Goal: Task Accomplishment & Management: Manage account settings

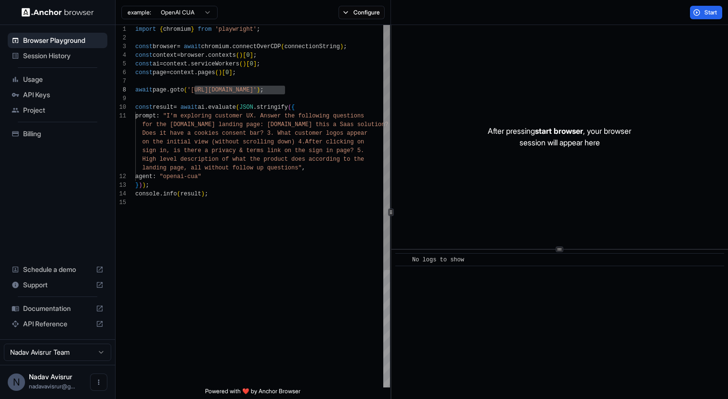
scroll to position [61, 0]
click at [43, 94] on span "API Keys" at bounding box center [63, 95] width 80 height 10
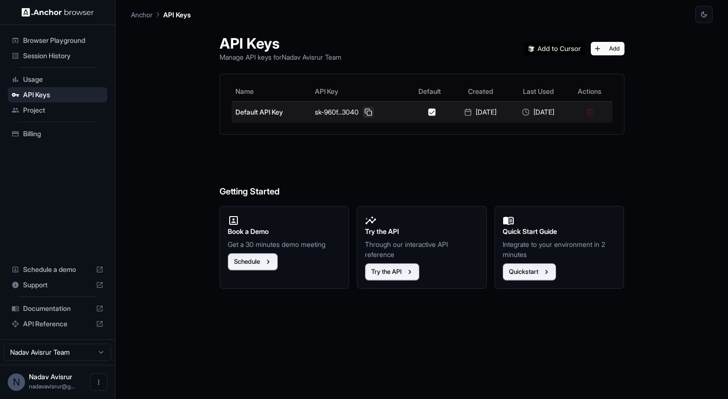
click at [362, 111] on button at bounding box center [368, 112] width 12 height 12
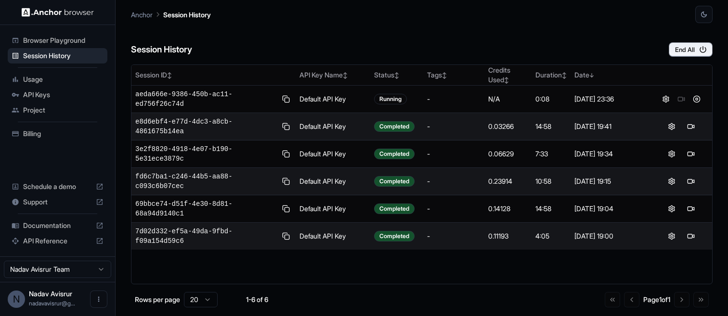
click at [53, 98] on span "API Keys" at bounding box center [63, 95] width 80 height 10
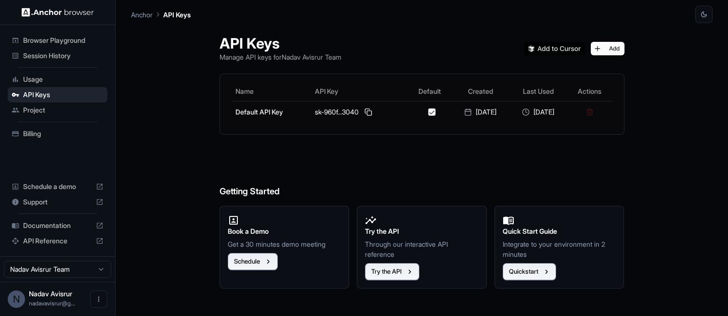
click at [42, 129] on span "Billing" at bounding box center [63, 134] width 80 height 10
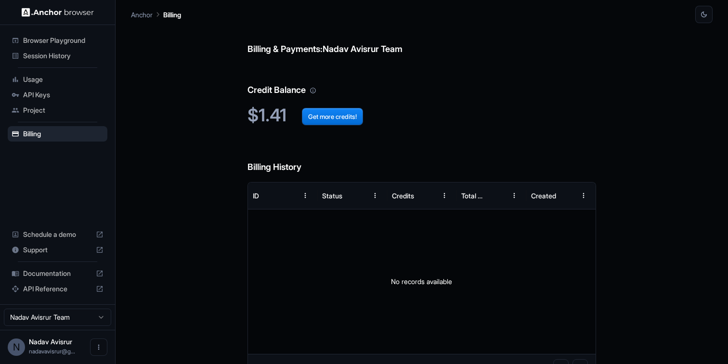
click at [63, 53] on span "Session History" at bounding box center [63, 56] width 80 height 10
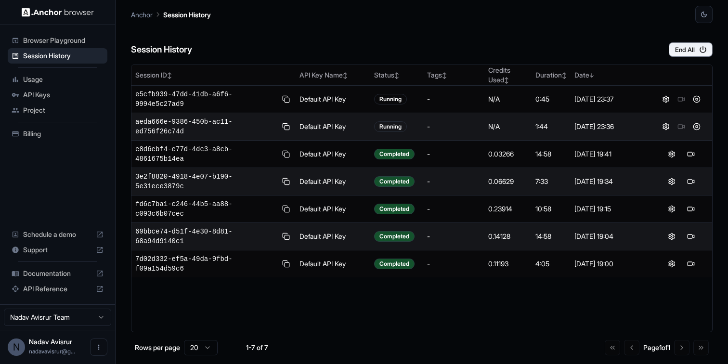
click at [62, 96] on span "API Keys" at bounding box center [63, 95] width 80 height 10
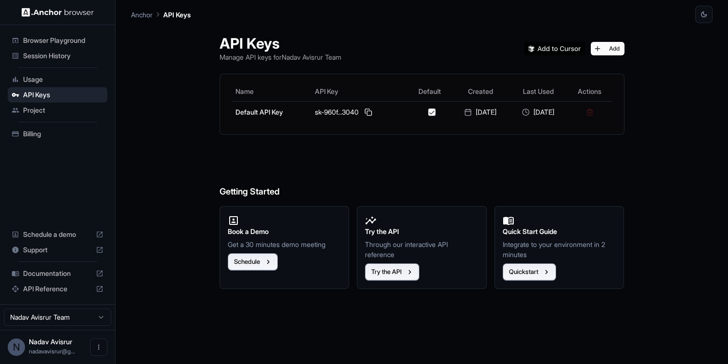
click at [42, 128] on div "Billing" at bounding box center [58, 133] width 100 height 15
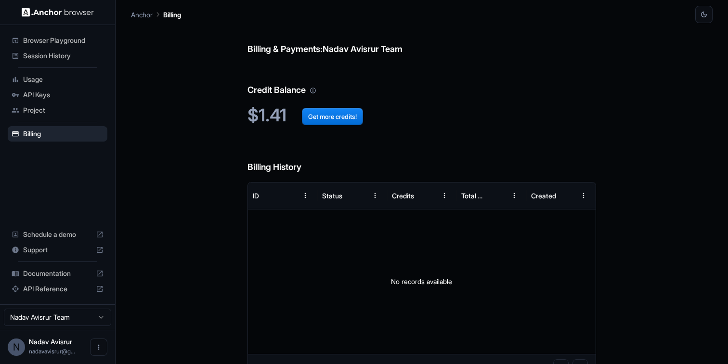
click at [55, 60] on span "Session History" at bounding box center [63, 56] width 80 height 10
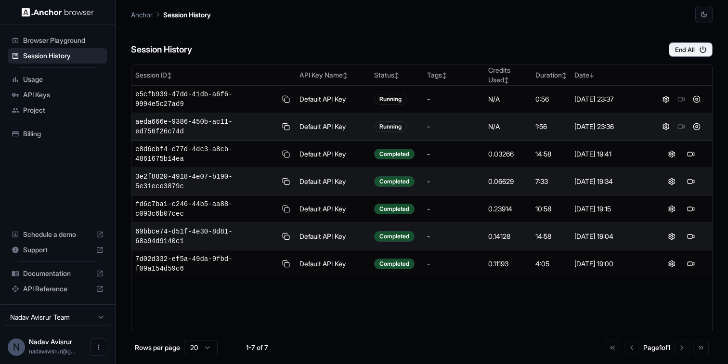
click at [189, 120] on span "aeda666e-9386-450b-ac11-ed756f26c74d" at bounding box center [206, 126] width 142 height 19
click at [665, 129] on button at bounding box center [666, 127] width 12 height 12
click at [323, 309] on div "Session ID ↕ API Key Name ↕ Status ↕ Tags ↕ Credits Used ↕ Duration ↕ Date ↓ e5…" at bounding box center [422, 199] width 582 height 268
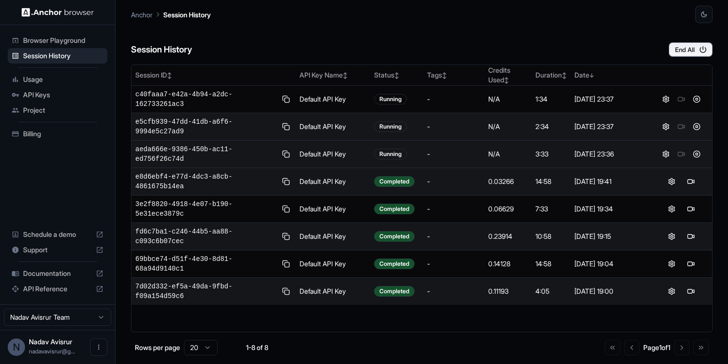
click at [197, 150] on span "aeda666e-9386-450b-ac11-ed756f26c74d" at bounding box center [206, 153] width 142 height 19
click at [698, 156] on button at bounding box center [697, 154] width 12 height 12
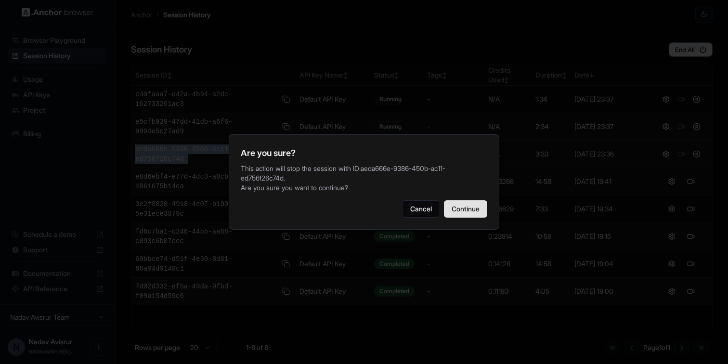
click at [465, 207] on button "Continue" at bounding box center [465, 208] width 43 height 17
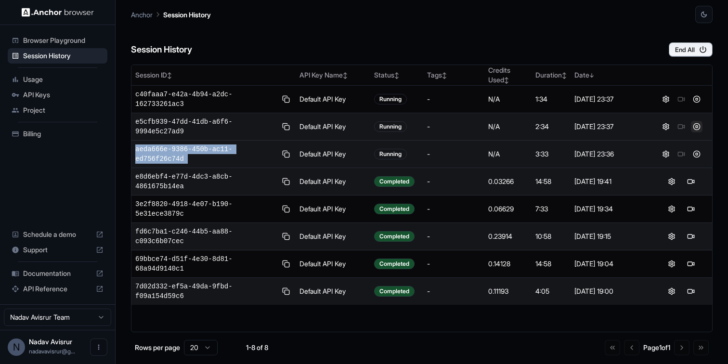
click at [696, 127] on button at bounding box center [697, 127] width 12 height 12
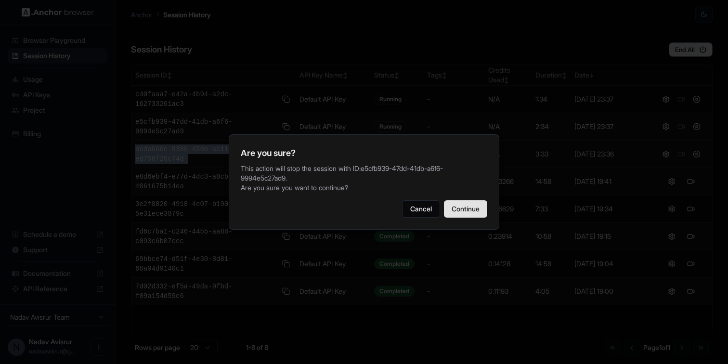
click at [463, 208] on button "Continue" at bounding box center [465, 208] width 43 height 17
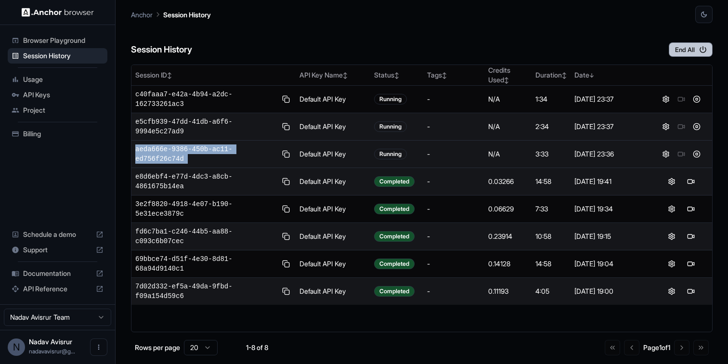
click at [696, 50] on button "End All" at bounding box center [691, 49] width 44 height 14
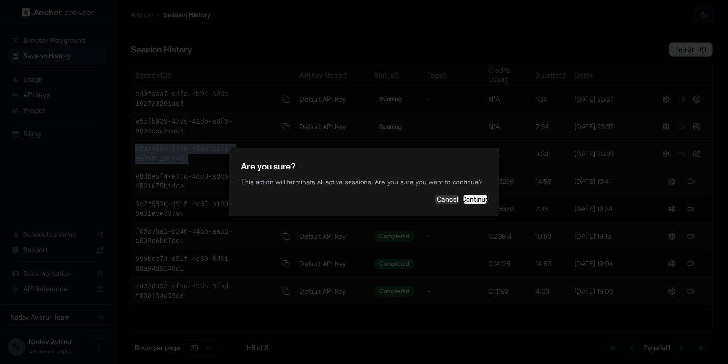
click at [473, 196] on button "Continue" at bounding box center [475, 199] width 24 height 10
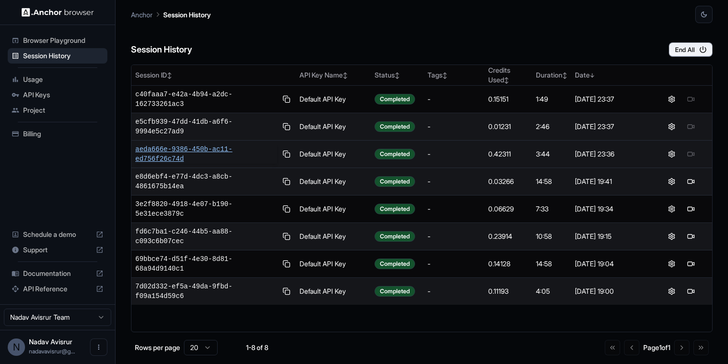
click at [177, 152] on span "aeda666e-9386-450b-ac11-ed756f26c74d" at bounding box center [206, 153] width 142 height 19
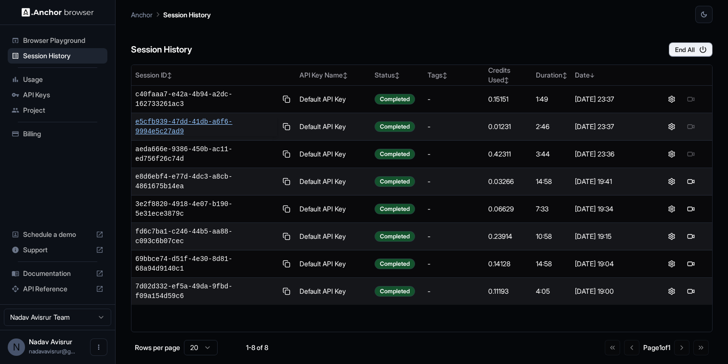
click at [194, 127] on span "e5cfb939-47dd-41db-a6f6-9994e5c27ad9" at bounding box center [206, 126] width 142 height 19
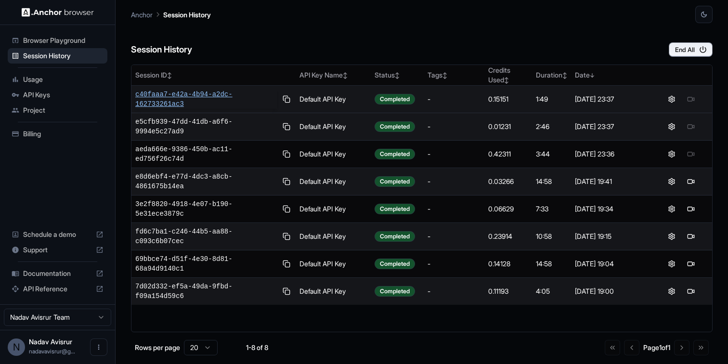
click at [208, 94] on span "c40faaa7-e42a-4b94-a2dc-162733261ac3" at bounding box center [206, 99] width 142 height 19
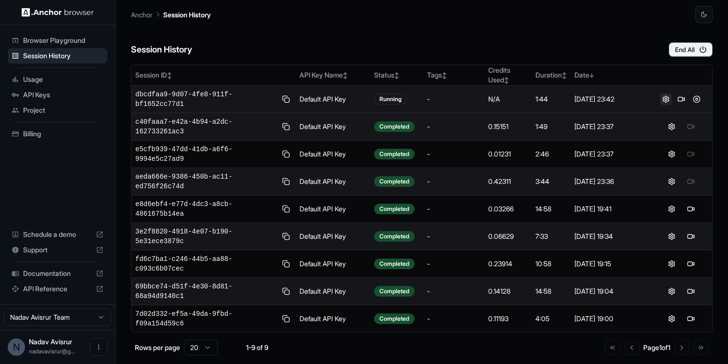
click at [664, 100] on button at bounding box center [666, 99] width 12 height 12
drag, startPoint x: 194, startPoint y: 106, endPoint x: 137, endPoint y: 97, distance: 58.5
click at [137, 97] on span "dbcdfaa9-9d07-4fe8-911f-bf1652cc77d1" at bounding box center [206, 99] width 142 height 19
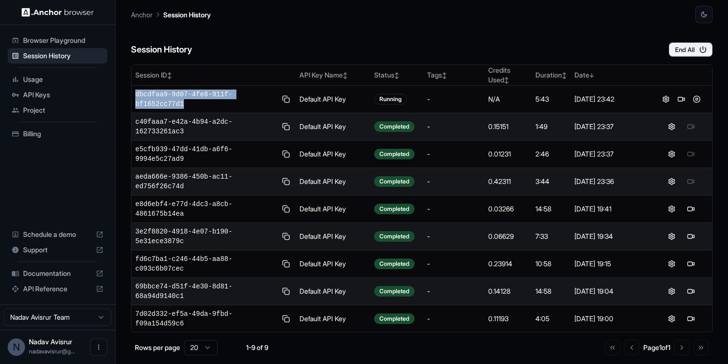
copy span "dbcdfaa9-9d07-4fe8-911f-bf1652cc77d1"
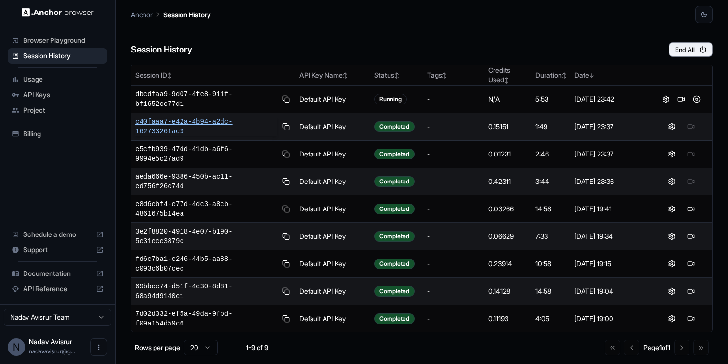
click at [175, 132] on span "c40faaa7-e42a-4b94-a2dc-162733261ac3" at bounding box center [206, 126] width 142 height 19
click at [46, 78] on span "Usage" at bounding box center [63, 80] width 80 height 10
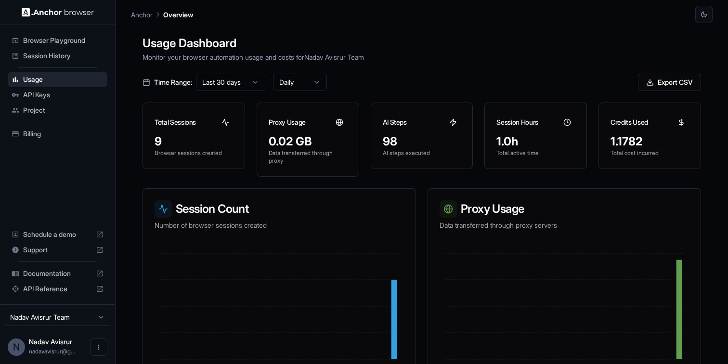
click at [33, 129] on span "Billing" at bounding box center [63, 134] width 80 height 10
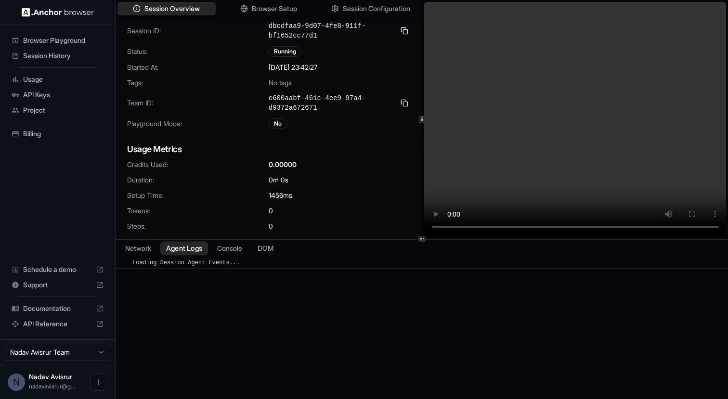
click at [187, 248] on button "Agent Logs" at bounding box center [184, 248] width 48 height 14
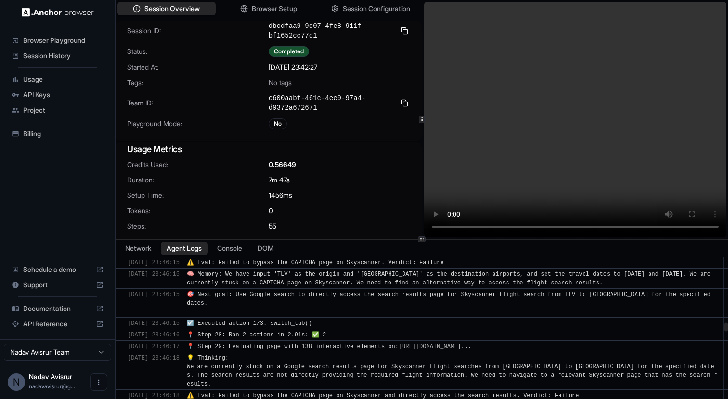
scroll to position [4186, 0]
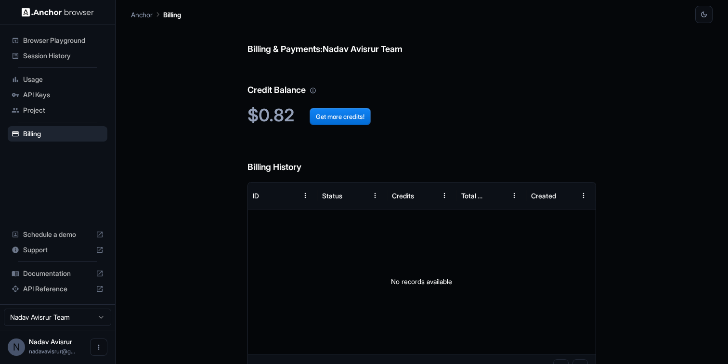
click at [59, 58] on span "Session History" at bounding box center [63, 56] width 80 height 10
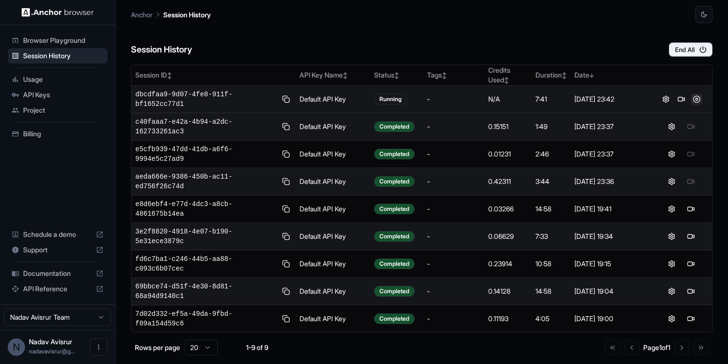
click at [696, 100] on button at bounding box center [697, 99] width 12 height 12
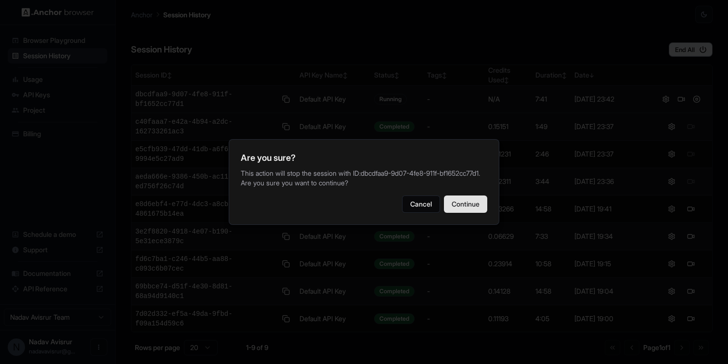
click at [462, 213] on button "Continue" at bounding box center [465, 203] width 43 height 17
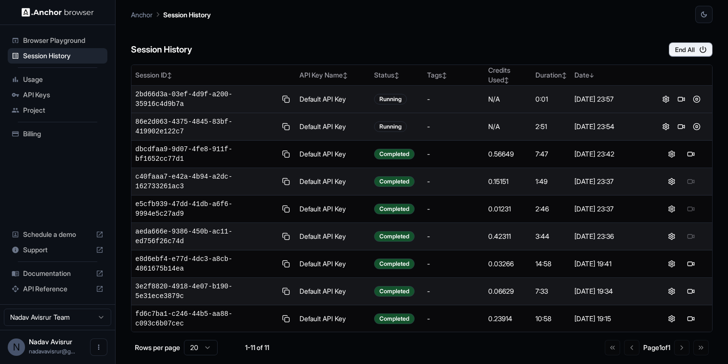
click at [50, 134] on span "Billing" at bounding box center [63, 134] width 80 height 10
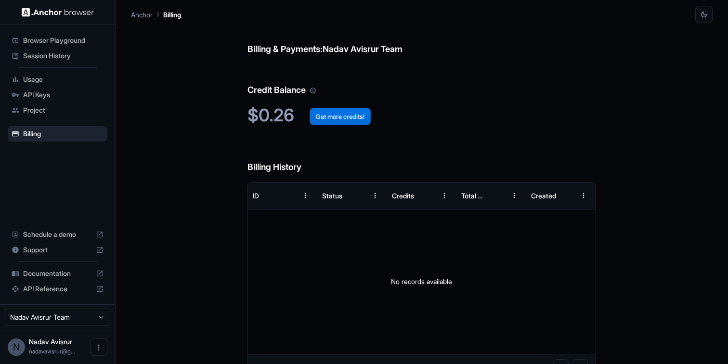
click at [336, 123] on button "Get more credits!" at bounding box center [340, 116] width 61 height 17
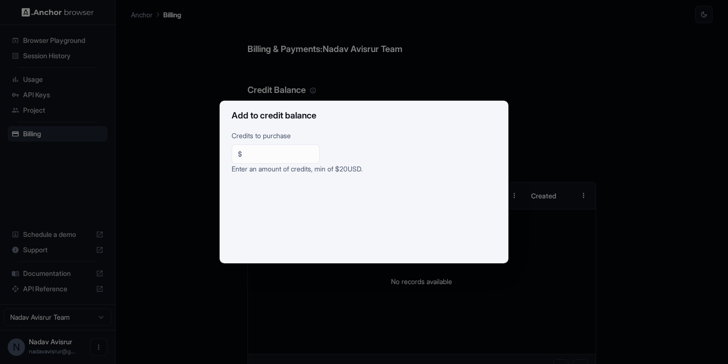
click at [456, 65] on div "Add to credit balance Credits to purchase $ ** ​ Enter an amount of credits, mi…" at bounding box center [364, 182] width 728 height 364
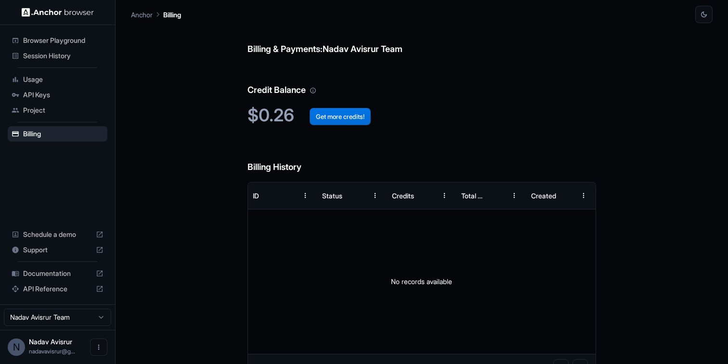
click at [345, 120] on button "Get more credits!" at bounding box center [340, 116] width 61 height 17
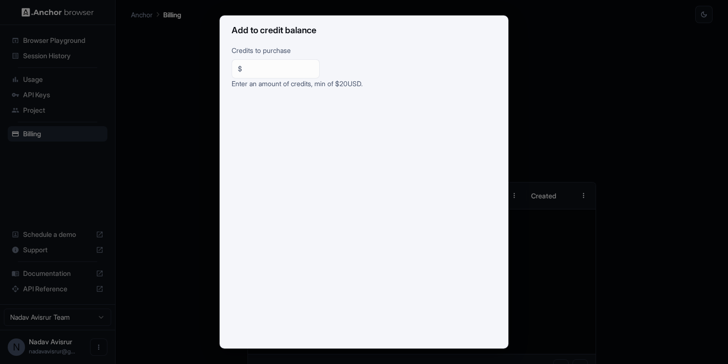
click at [138, 168] on div "Add to credit balance Credits to purchase $ ** ​ Enter an amount of credits, mi…" at bounding box center [364, 182] width 728 height 364
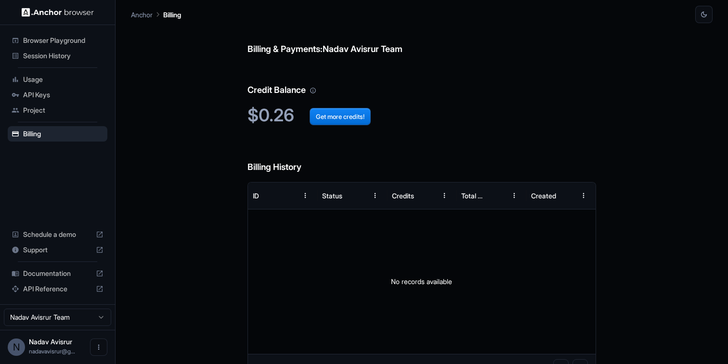
click at [55, 62] on div "Session History" at bounding box center [58, 55] width 100 height 15
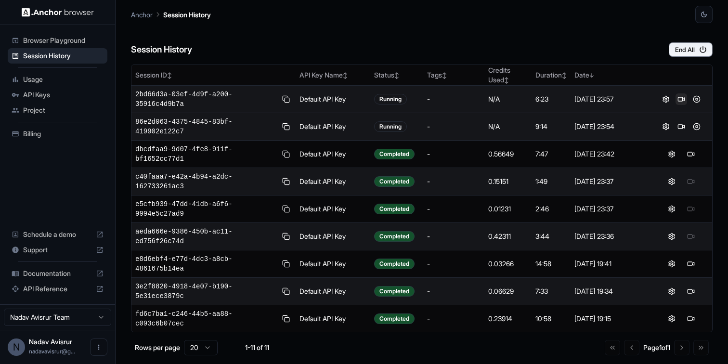
click at [679, 104] on button at bounding box center [681, 99] width 12 height 12
click at [681, 128] on button at bounding box center [681, 127] width 12 height 12
click at [708, 56] on button "End All" at bounding box center [691, 49] width 44 height 14
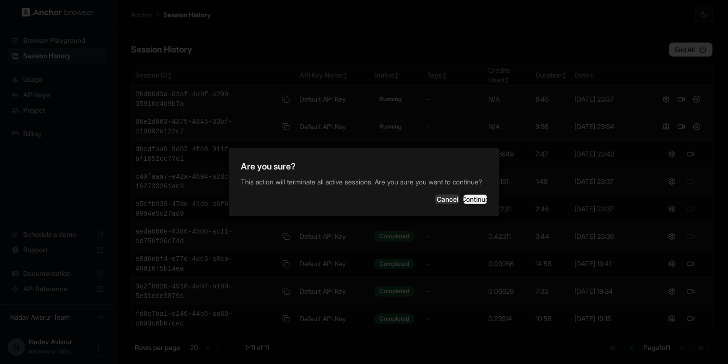
click at [464, 201] on button "Continue" at bounding box center [475, 199] width 24 height 10
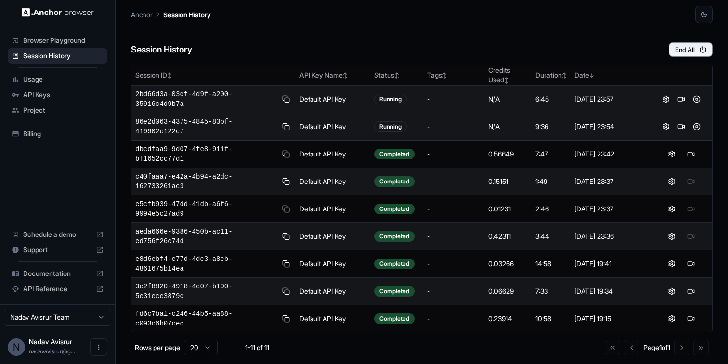
click at [75, 139] on div "Billing" at bounding box center [58, 133] width 100 height 15
